Goal: Navigation & Orientation: Find specific page/section

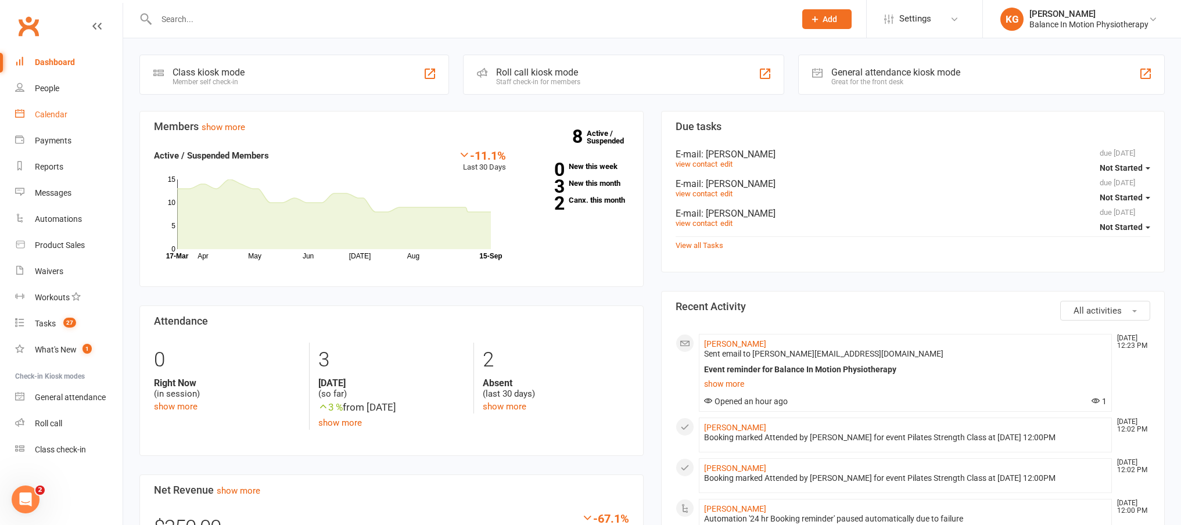
click at [43, 121] on link "Calendar" at bounding box center [68, 115] width 107 height 26
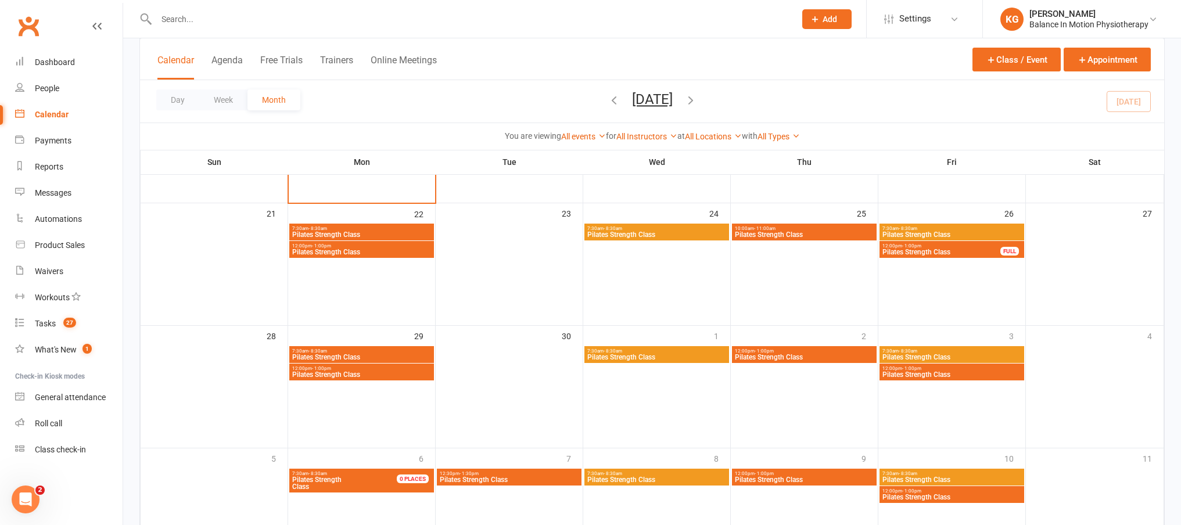
scroll to position [418, 0]
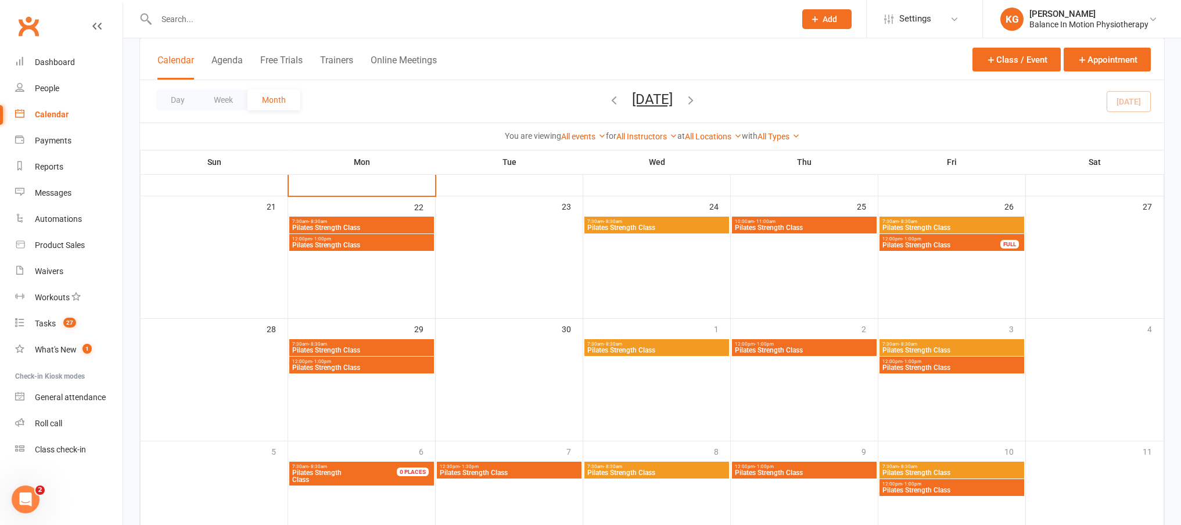
click at [500, 466] on span "12:30pm - 1:30pm" at bounding box center [509, 466] width 140 height 5
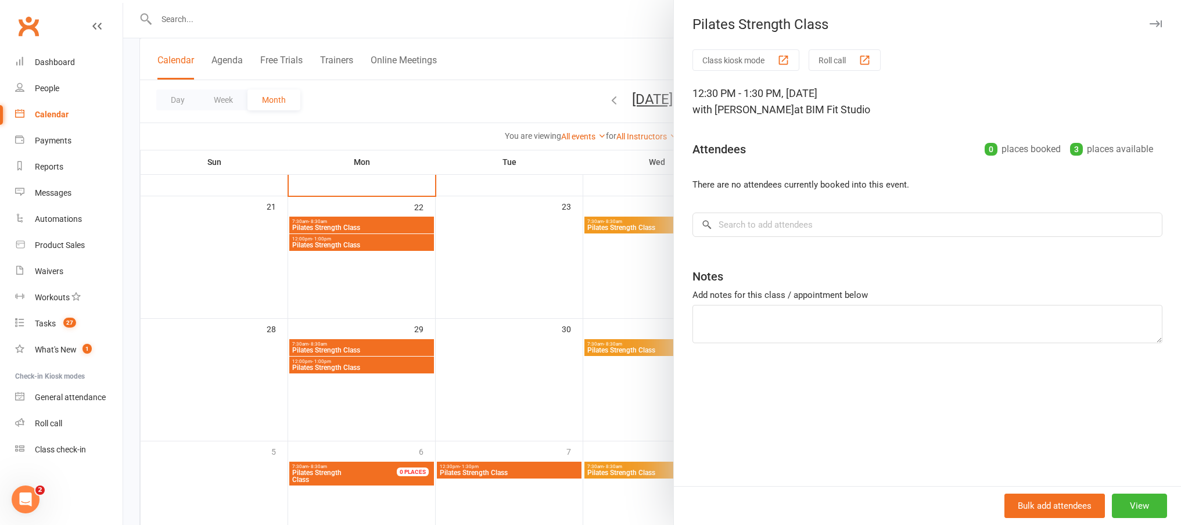
click at [441, 189] on div at bounding box center [652, 262] width 1058 height 525
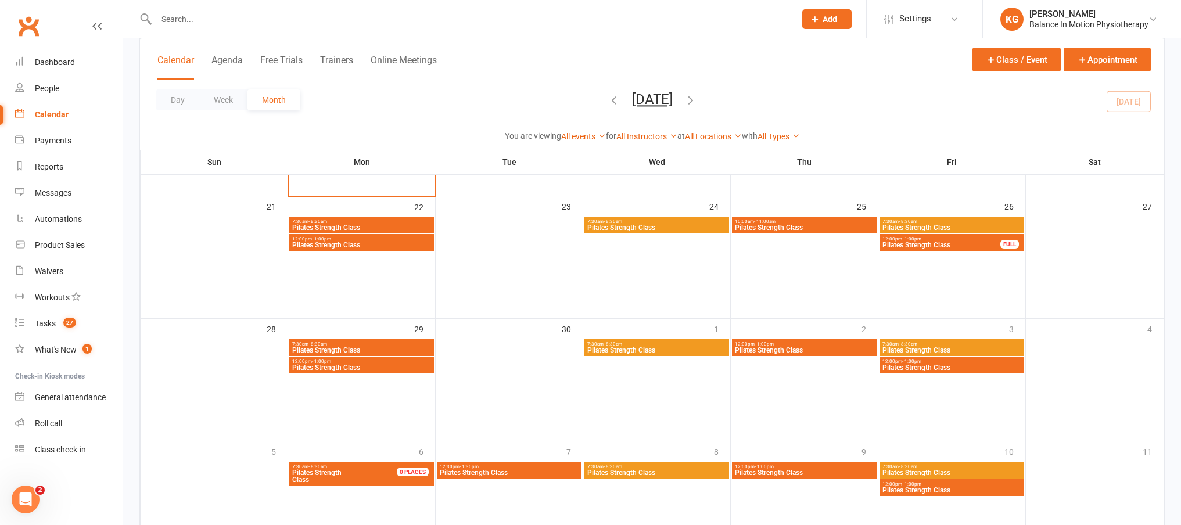
click at [518, 466] on span "12:30pm - 1:30pm" at bounding box center [509, 466] width 140 height 5
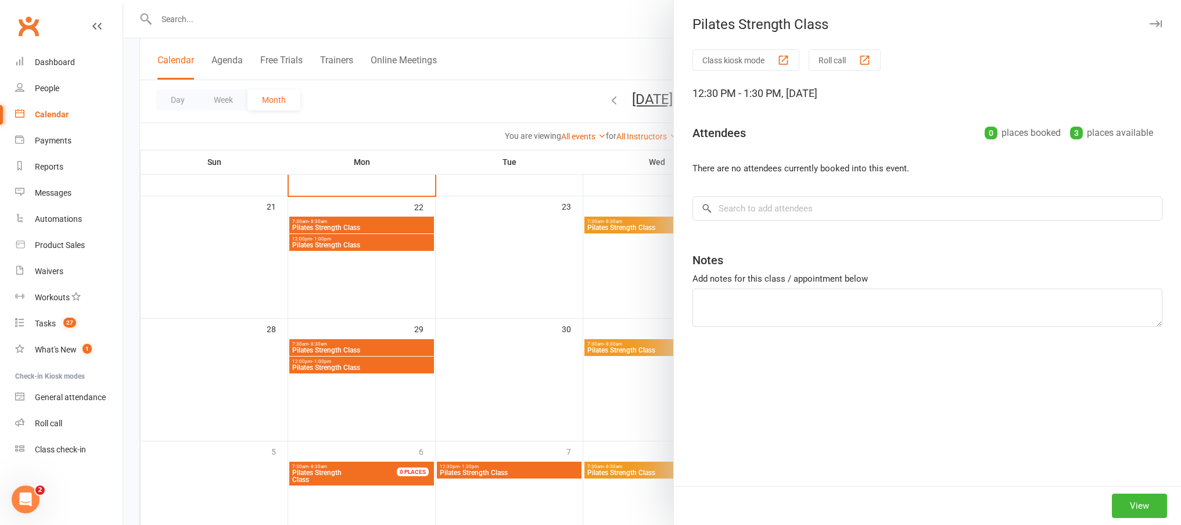
click at [561, 303] on div at bounding box center [652, 262] width 1058 height 525
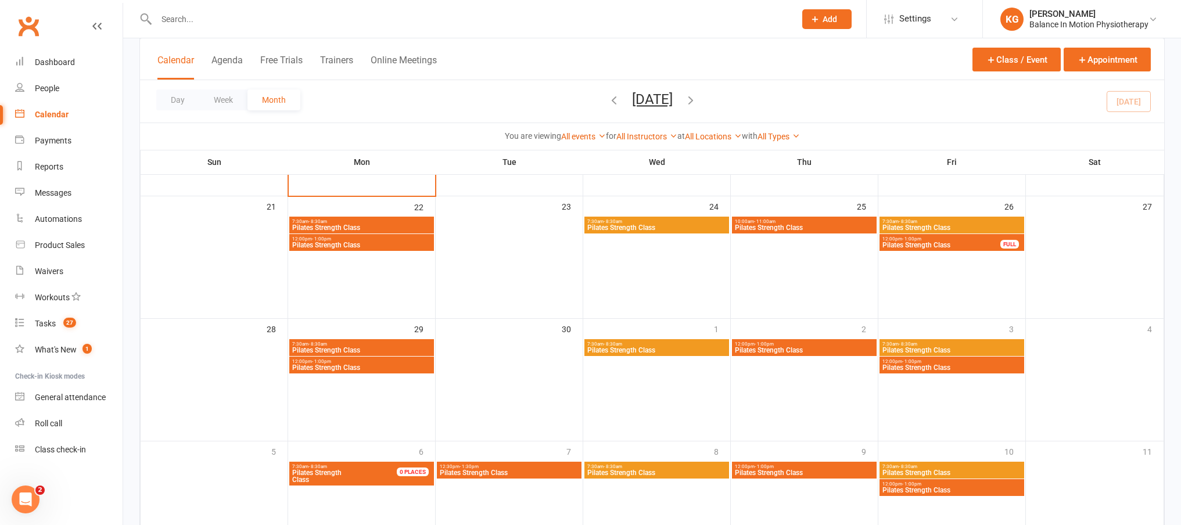
click at [692, 474] on span "Pilates Strength Class" at bounding box center [657, 472] width 140 height 7
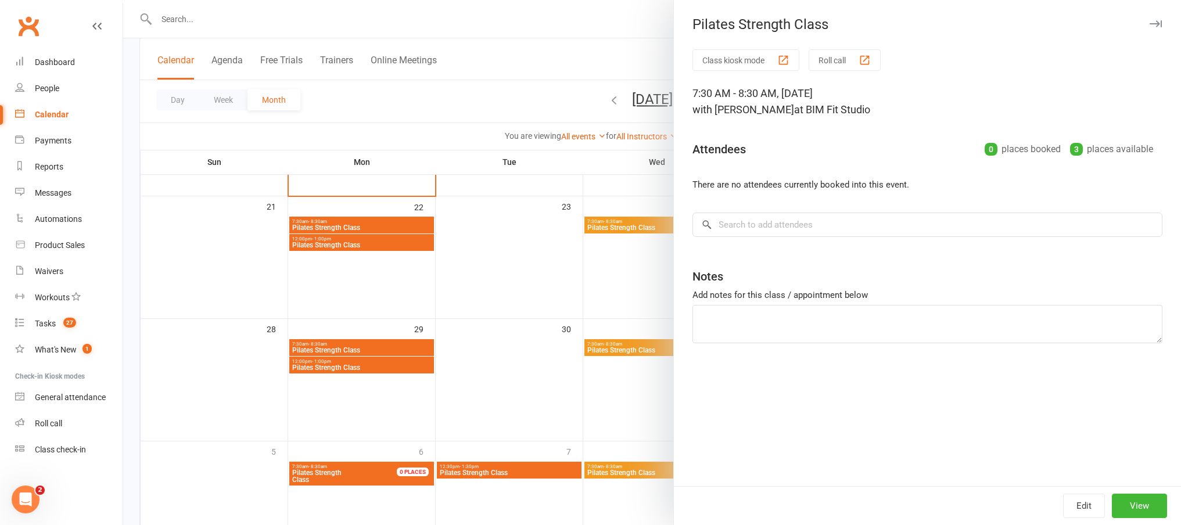
click at [568, 418] on div at bounding box center [652, 262] width 1058 height 525
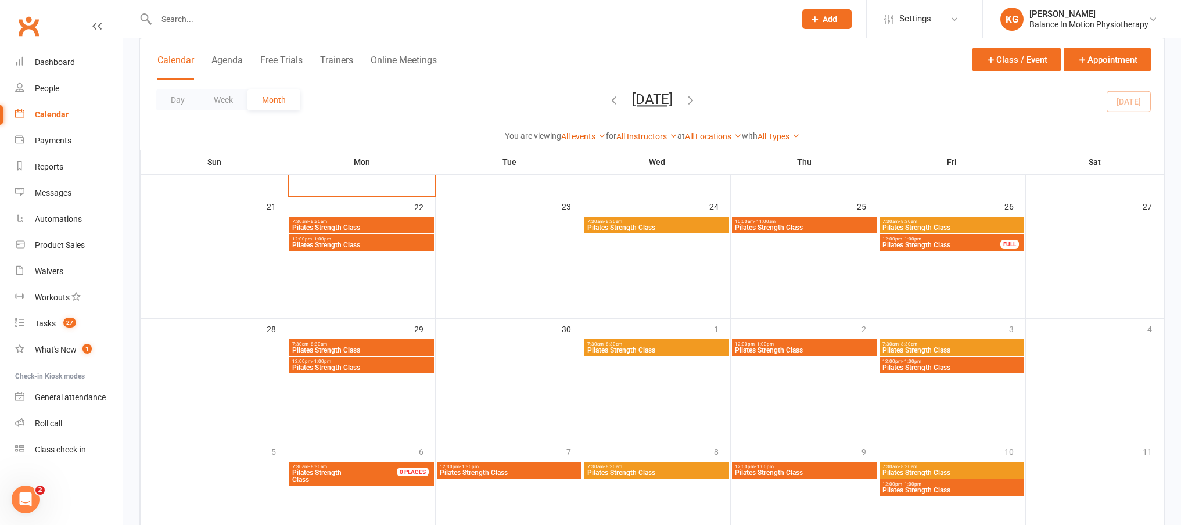
click at [647, 470] on span "Pilates Strength Class" at bounding box center [657, 472] width 140 height 7
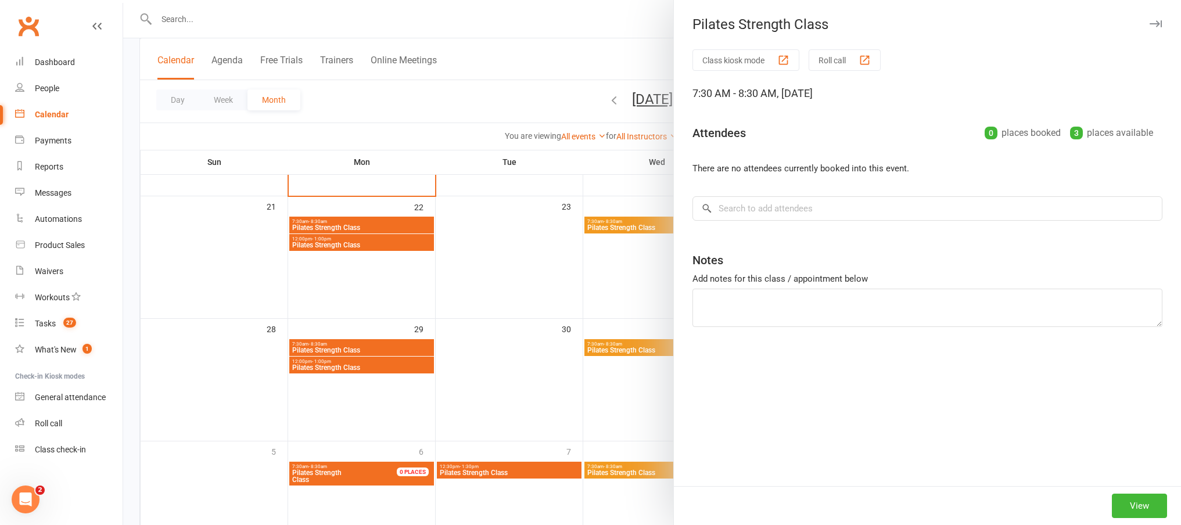
click at [429, 222] on div at bounding box center [652, 262] width 1058 height 525
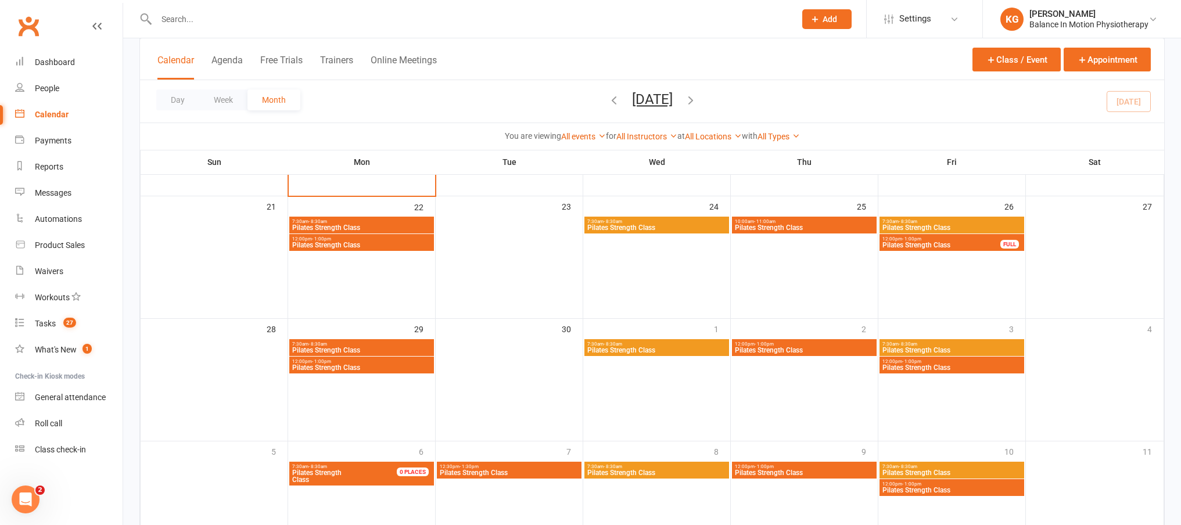
click at [635, 347] on span "Pilates Strength Class" at bounding box center [657, 350] width 140 height 7
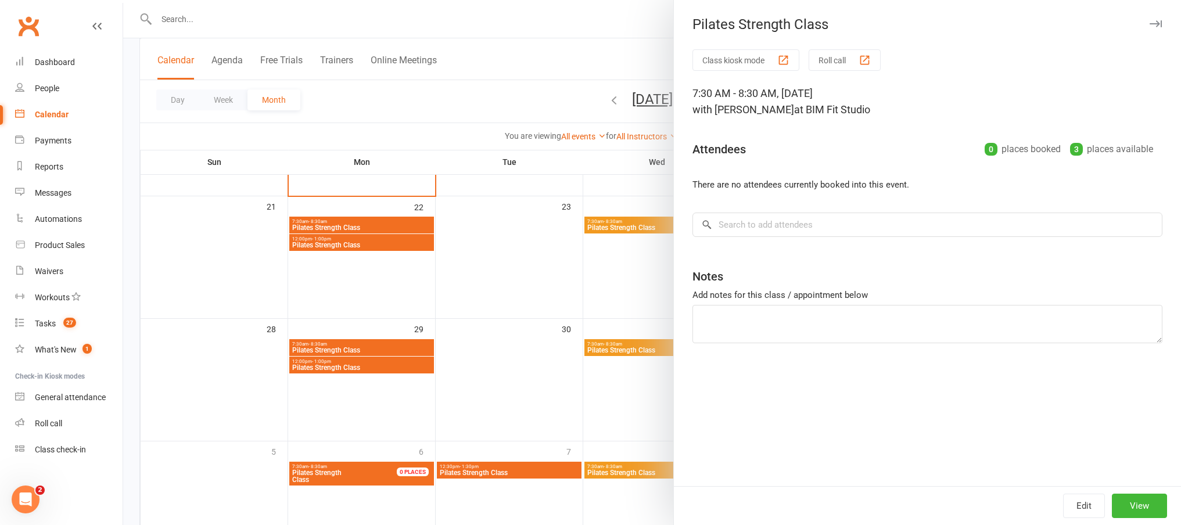
click at [657, 379] on div at bounding box center [652, 262] width 1058 height 525
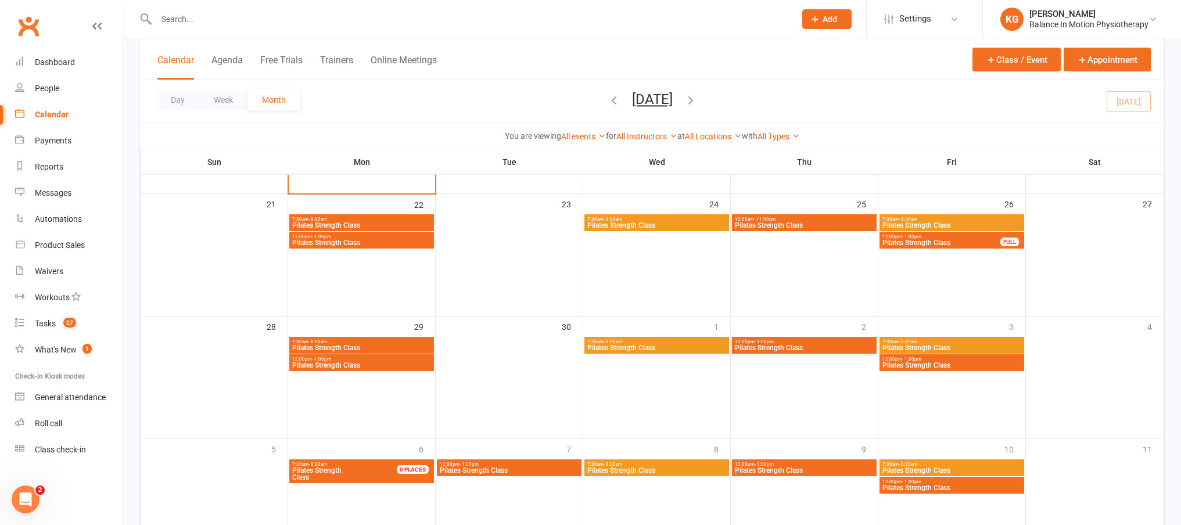
scroll to position [421, 0]
